Goal: Information Seeking & Learning: Learn about a topic

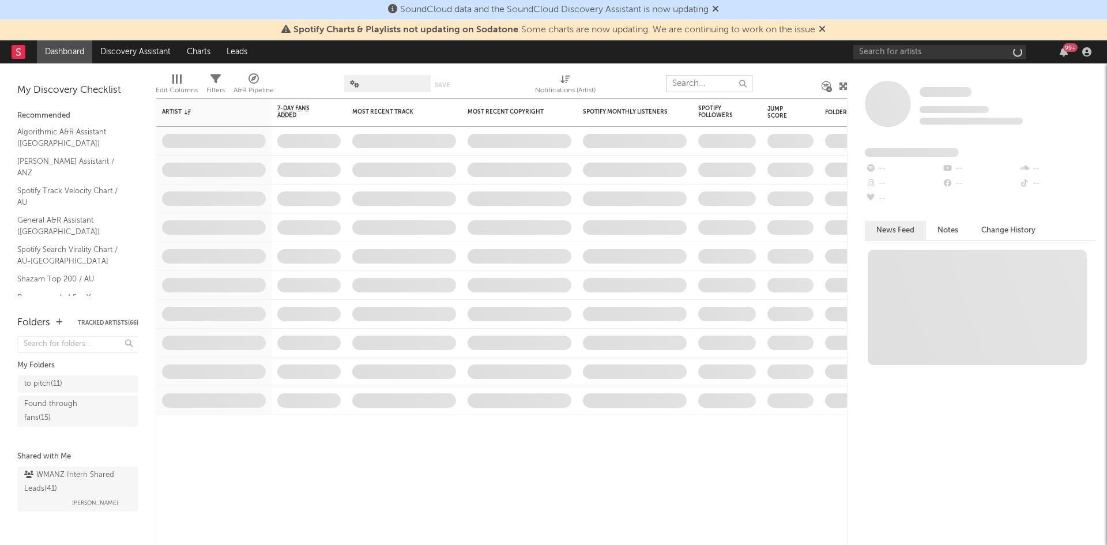
click at [728, 86] on input "text" at bounding box center [709, 83] width 86 height 17
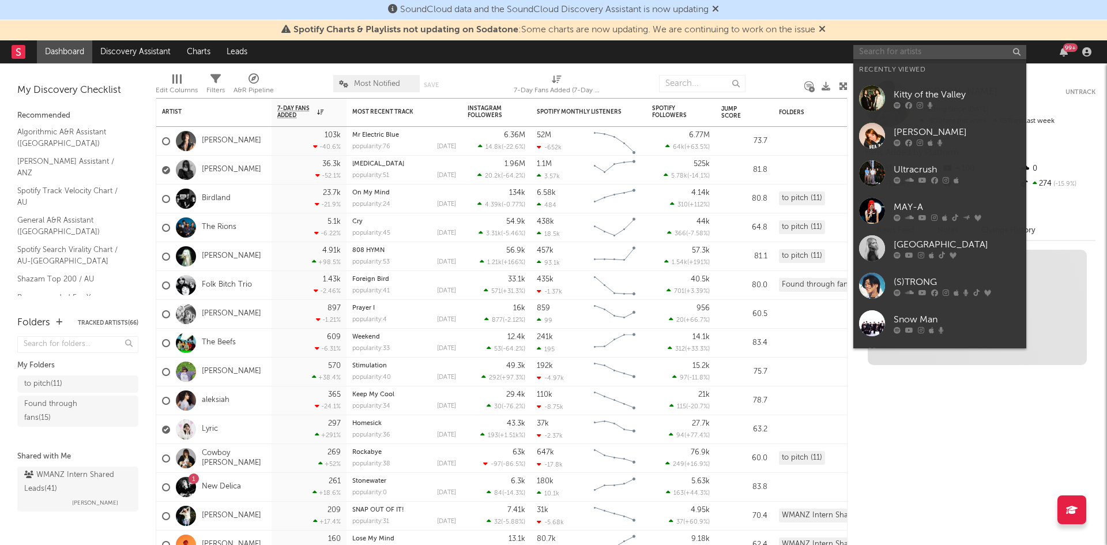
click at [890, 49] on input "text" at bounding box center [939, 52] width 173 height 14
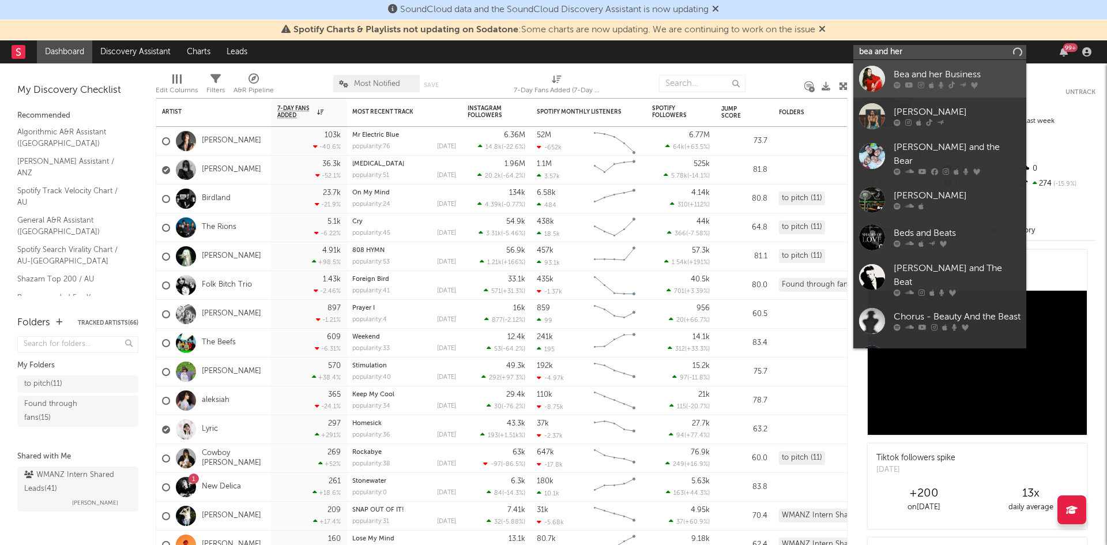
type input "bea and her"
click at [911, 79] on div "Bea and her Business" at bounding box center [957, 75] width 127 height 14
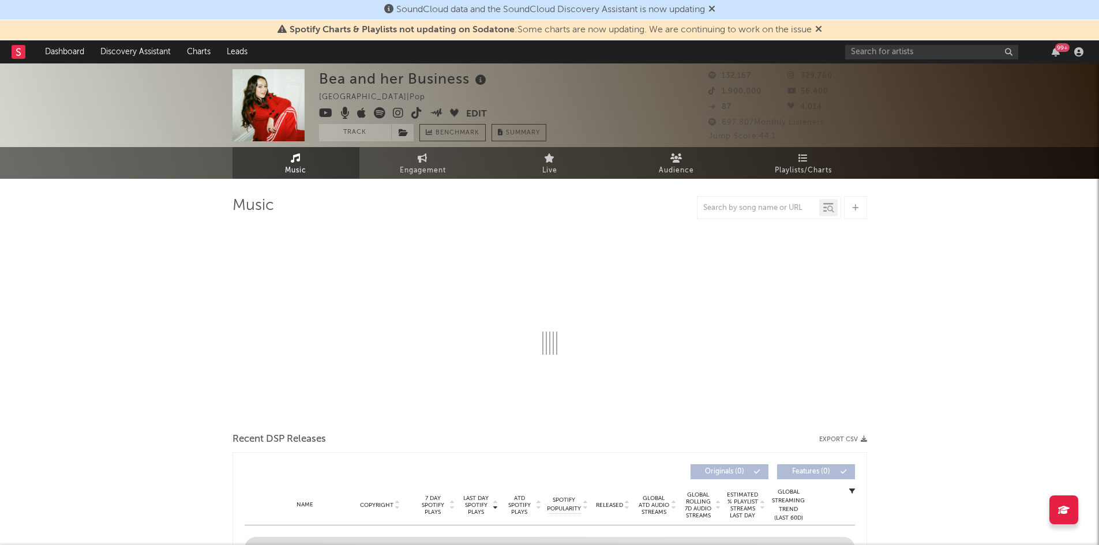
select select "6m"
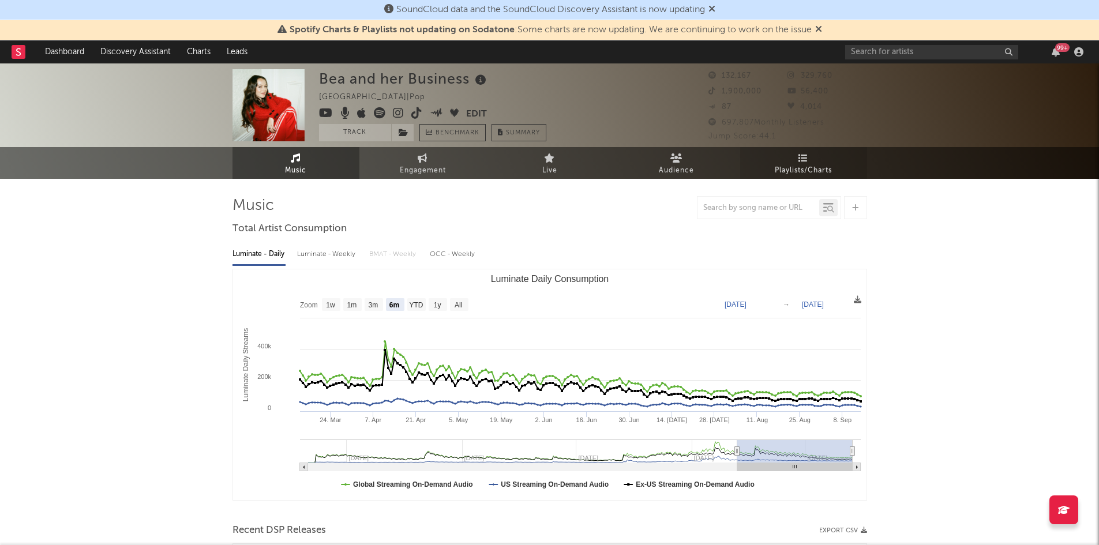
click at [798, 170] on span "Playlists/Charts" at bounding box center [802, 171] width 57 height 14
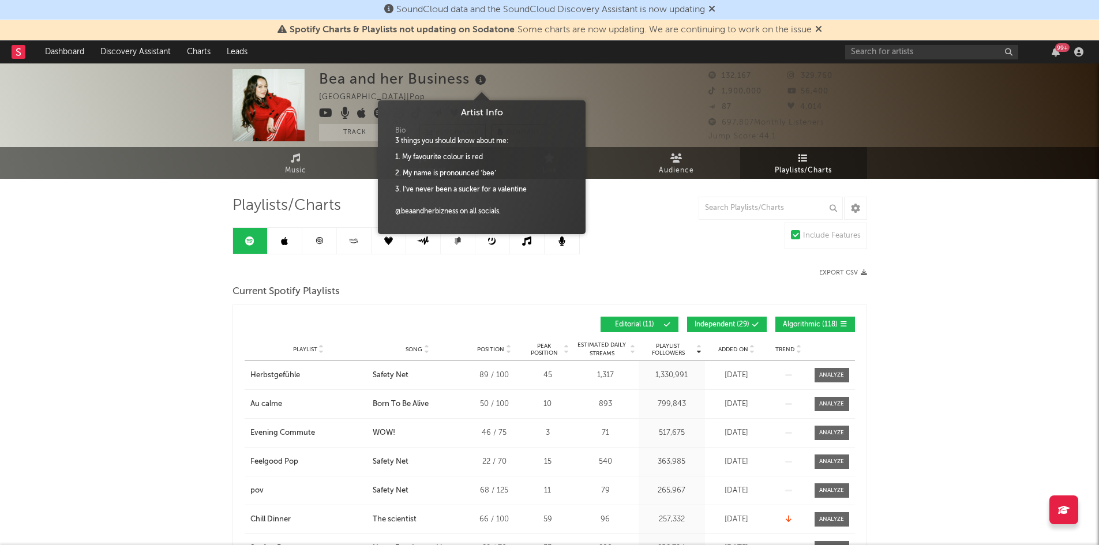
click at [484, 81] on icon at bounding box center [480, 80] width 17 height 16
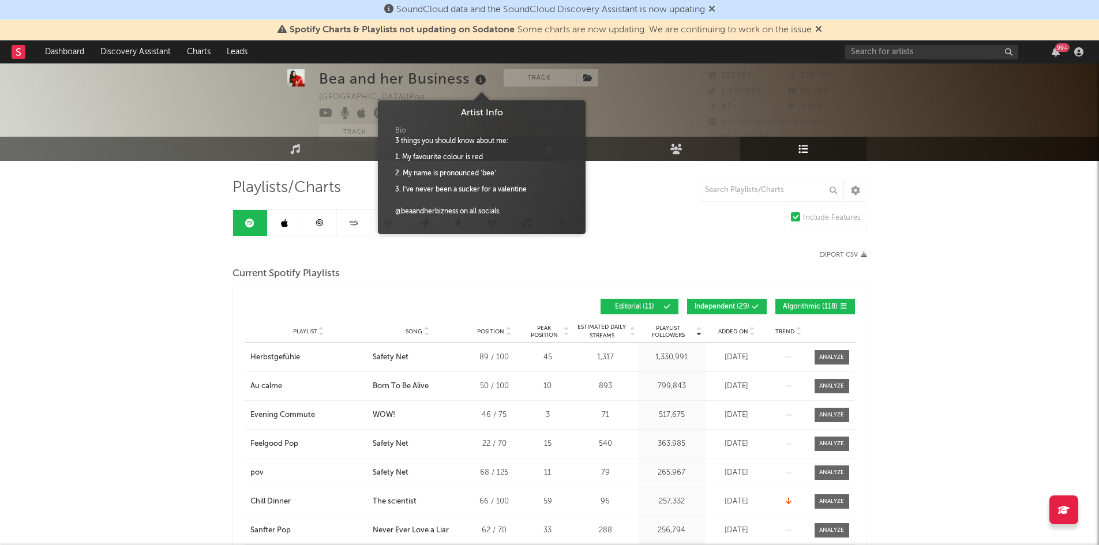
scroll to position [18, 0]
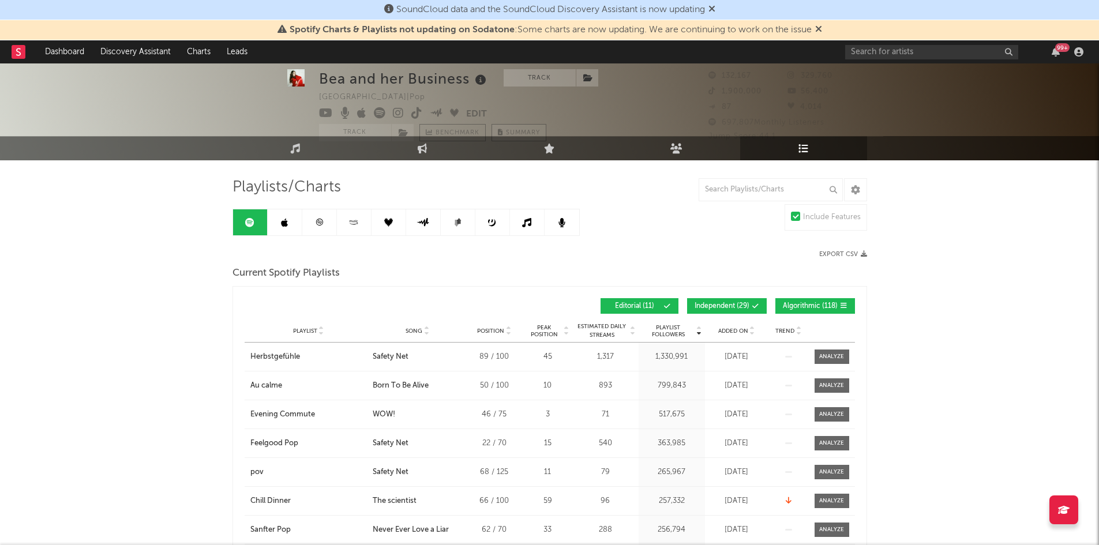
scroll to position [0, 0]
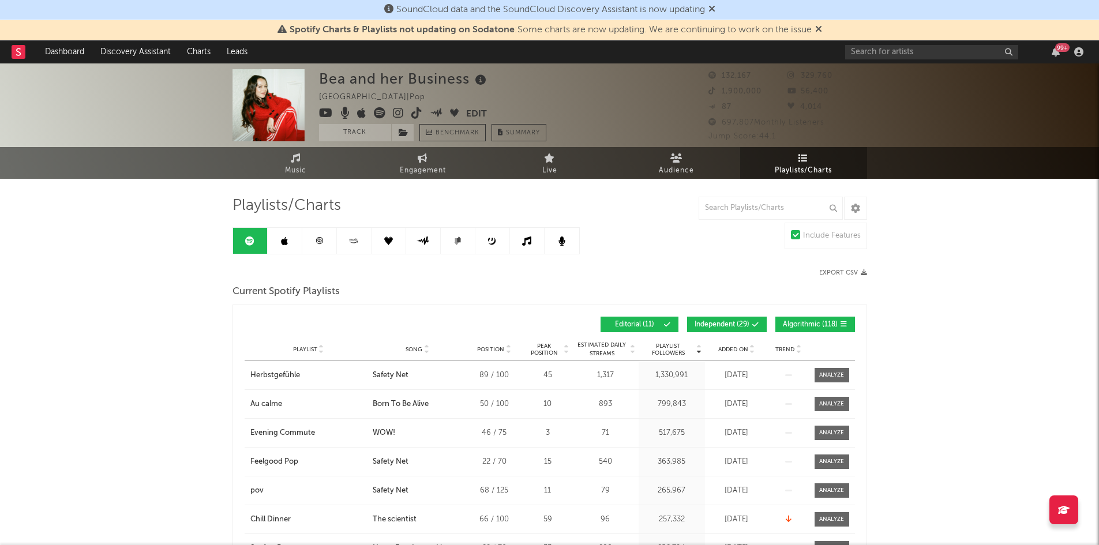
click at [481, 82] on icon at bounding box center [480, 80] width 17 height 16
